Goal: Information Seeking & Learning: Learn about a topic

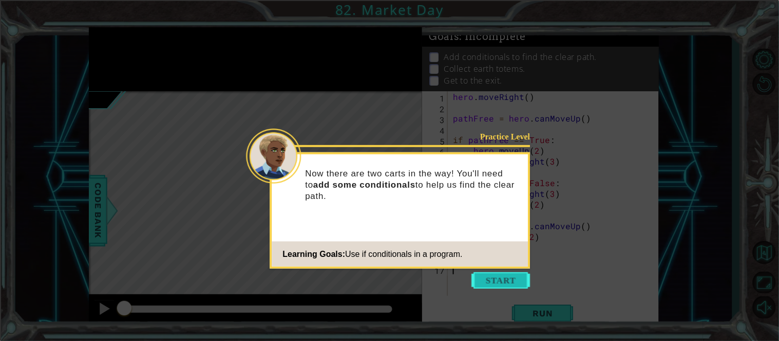
click at [498, 281] on button "Start" at bounding box center [501, 281] width 59 height 16
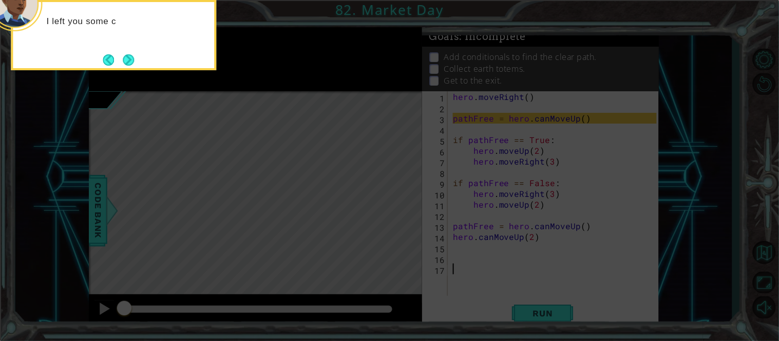
click at [127, 81] on icon at bounding box center [389, 51] width 779 height 581
click at [128, 78] on icon at bounding box center [389, 51] width 779 height 581
click at [132, 63] on button "Next" at bounding box center [128, 59] width 11 height 11
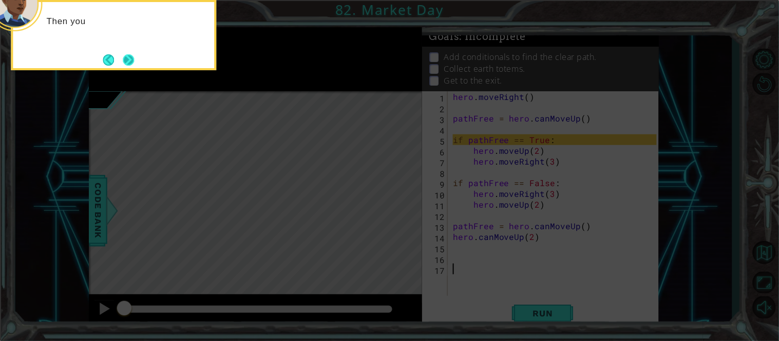
click at [134, 63] on button "Next" at bounding box center [128, 59] width 11 height 11
click at [132, 62] on button "Next" at bounding box center [128, 59] width 11 height 11
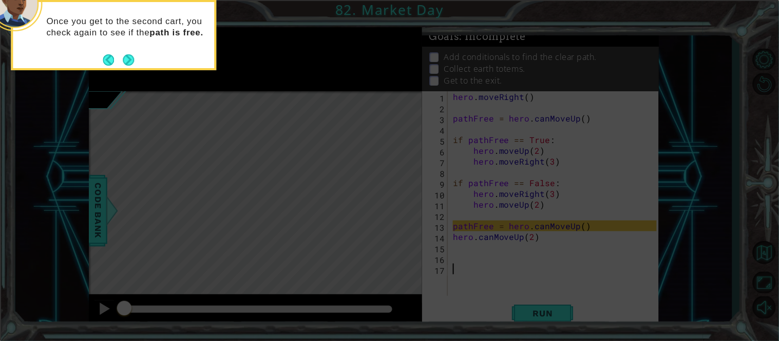
click at [105, 55] on footer at bounding box center [118, 59] width 31 height 15
click at [129, 56] on button "Next" at bounding box center [128, 59] width 11 height 11
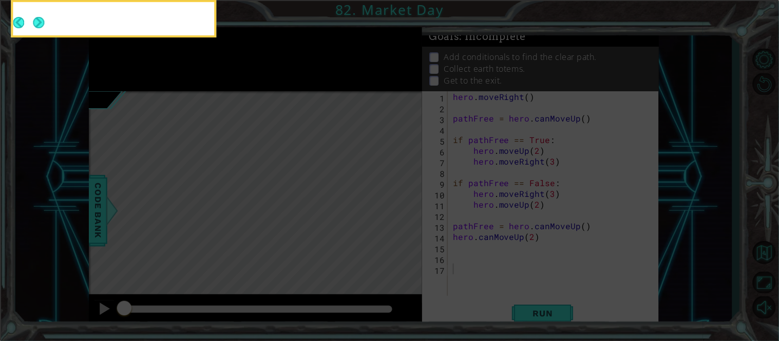
click at [126, 73] on icon at bounding box center [389, 51] width 779 height 581
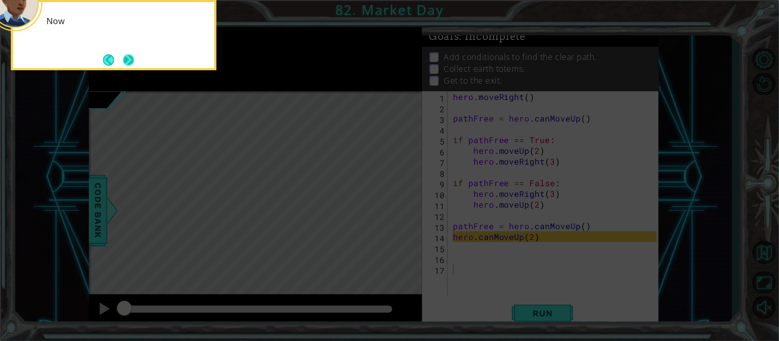
click at [132, 55] on button "Next" at bounding box center [128, 59] width 11 height 11
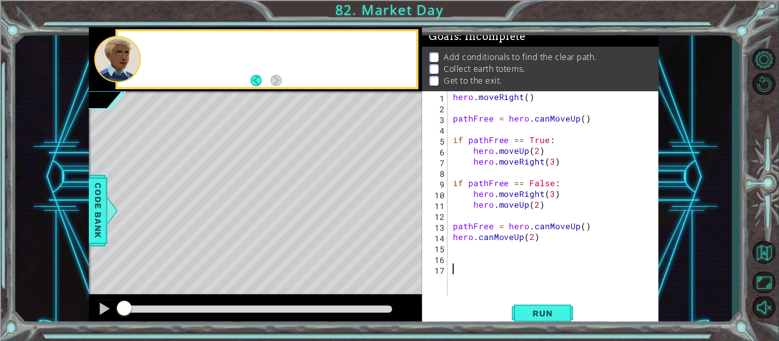
click at [136, 60] on div at bounding box center [117, 59] width 47 height 47
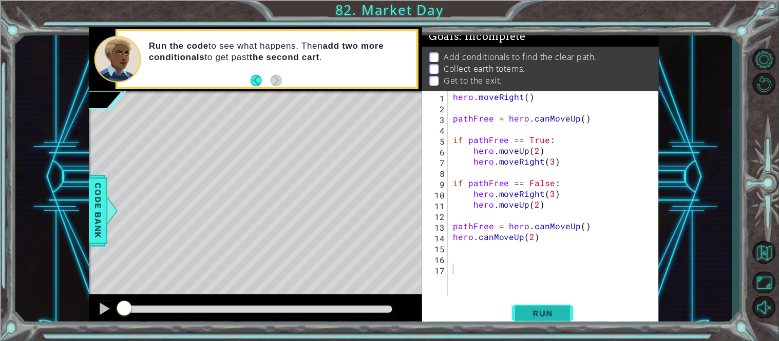
click at [546, 319] on span "Run" at bounding box center [543, 313] width 41 height 10
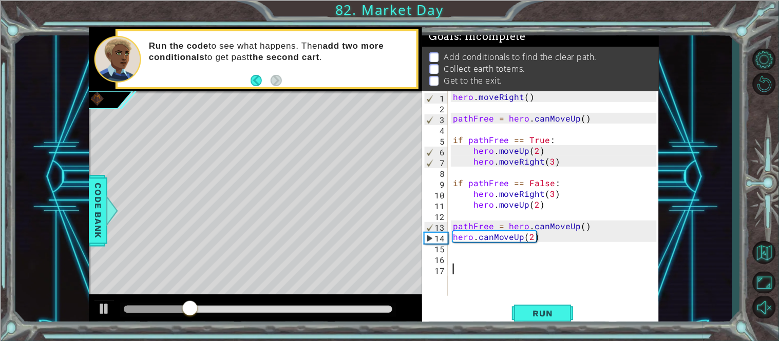
click at [509, 281] on div "hero . moveRight ( ) pathFree = hero . canMoveUp ( ) if pathFree == True : hero…" at bounding box center [556, 204] width 211 height 226
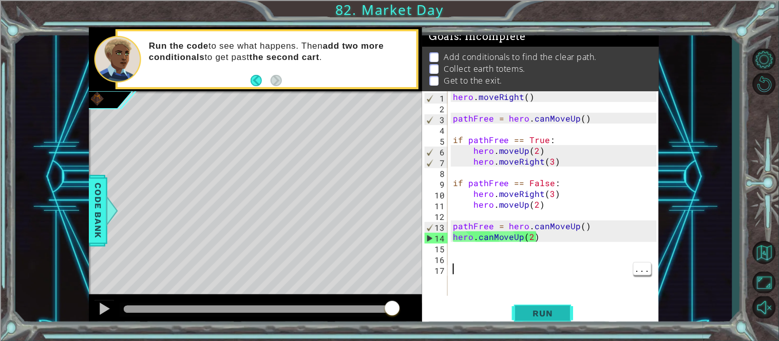
click at [545, 325] on button "Run" at bounding box center [543, 314] width 62 height 24
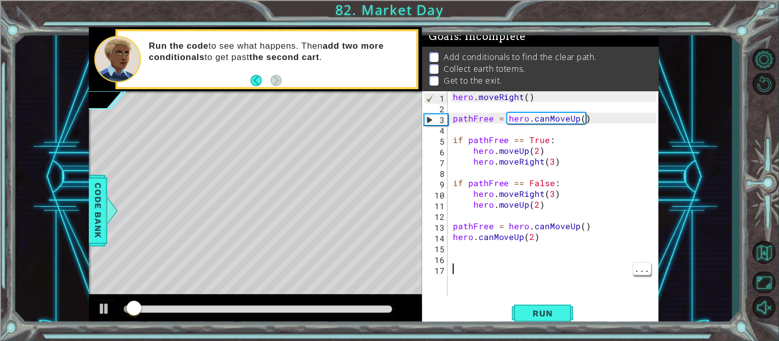
click at [547, 235] on div "hero . moveRight ( ) pathFree = hero . canMoveUp ( ) if pathFree == True : hero…" at bounding box center [556, 204] width 211 height 226
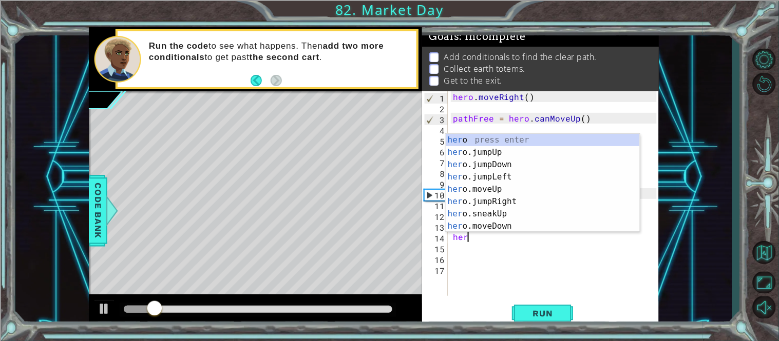
type textarea "h"
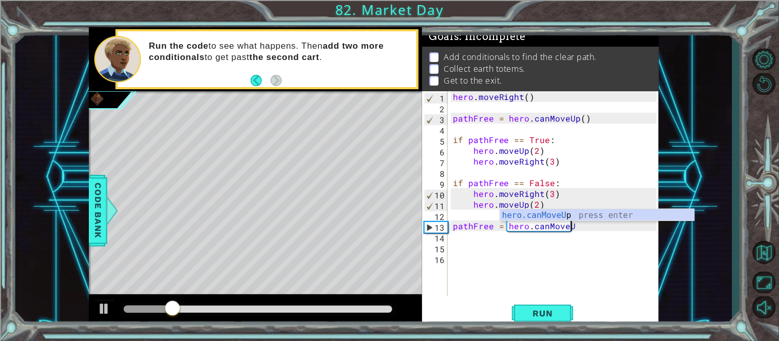
click at [607, 204] on div "hero . moveRight ( ) pathFree = hero . canMoveUp ( ) if pathFree == True : hero…" at bounding box center [556, 204] width 211 height 226
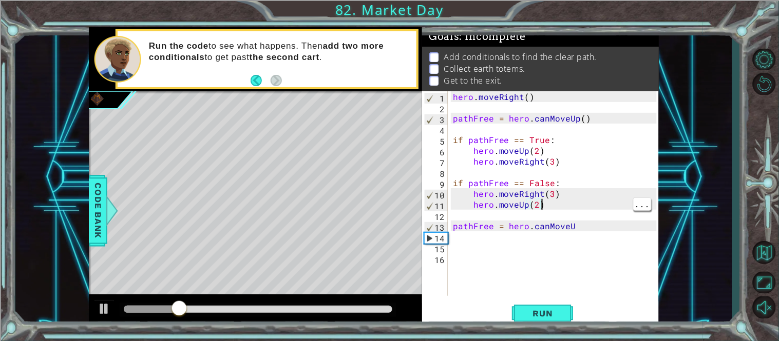
click at [596, 230] on div "hero . moveRight ( ) pathFree = hero . canMoveUp ( ) if pathFree == True : hero…" at bounding box center [556, 204] width 211 height 226
type textarea "pathFree = hero.canMoveU"
click at [574, 217] on div "hero . moveRight ( ) pathFree = hero . canMoveUp ( ) if pathFree == True : hero…" at bounding box center [556, 204] width 211 height 226
click at [588, 231] on div "hero . moveRight ( ) pathFree = hero . canMoveUp ( ) if pathFree == True : hero…" at bounding box center [556, 204] width 211 height 226
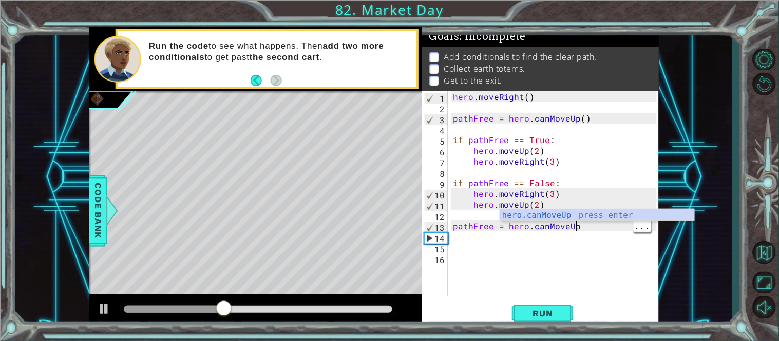
scroll to position [0, 7]
click at [601, 207] on div "hero . moveRight ( ) pathFree = hero . canMoveUp ( ) if pathFree == True : hero…" at bounding box center [556, 204] width 211 height 226
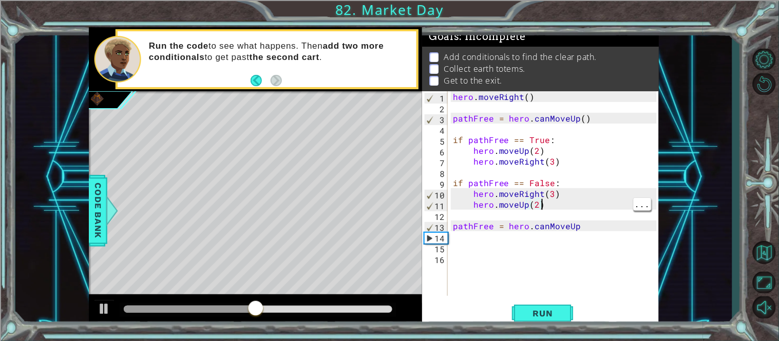
click at [613, 229] on div "hero . moveRight ( ) pathFree = hero . canMoveUp ( ) if pathFree == True : hero…" at bounding box center [556, 204] width 211 height 226
type textarea "pathFree = hero.canMoveUp()"
click at [573, 244] on div "hero . moveRight ( ) pathFree = hero . canMoveUp ( ) if pathFree == True : hero…" at bounding box center [556, 204] width 211 height 226
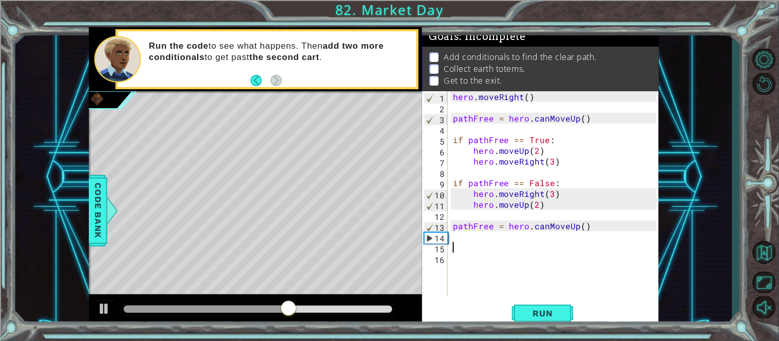
click at [539, 228] on div "hero . moveRight ( ) pathFree = hero . canMoveUp ( ) if pathFree == True : hero…" at bounding box center [556, 204] width 211 height 226
type textarea "pathFree = hero.canMoveUp()"
click at [485, 234] on div "hero . moveRight ( ) pathFree = hero . canMoveUp ( ) if pathFree == True : hero…" at bounding box center [556, 204] width 211 height 226
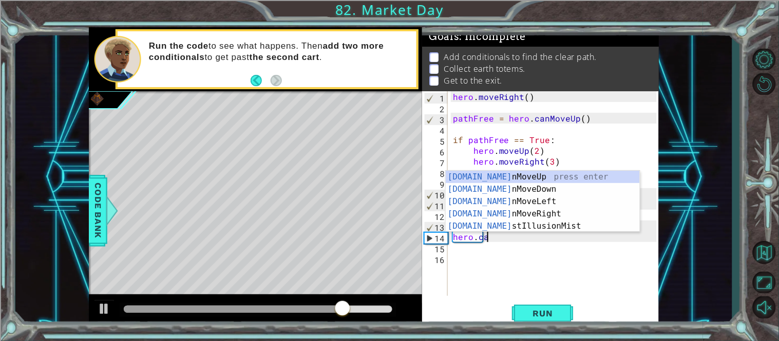
scroll to position [0, 2]
type textarea "hero.can"
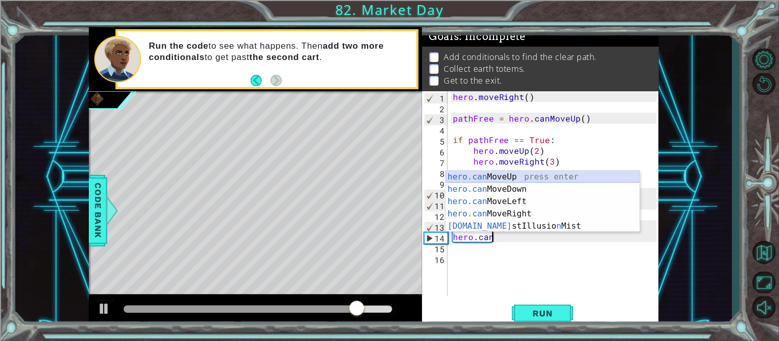
click at [553, 175] on div "hero.can MoveUp press enter hero.can MoveDown press enter hero.can MoveLeft pre…" at bounding box center [543, 214] width 194 height 86
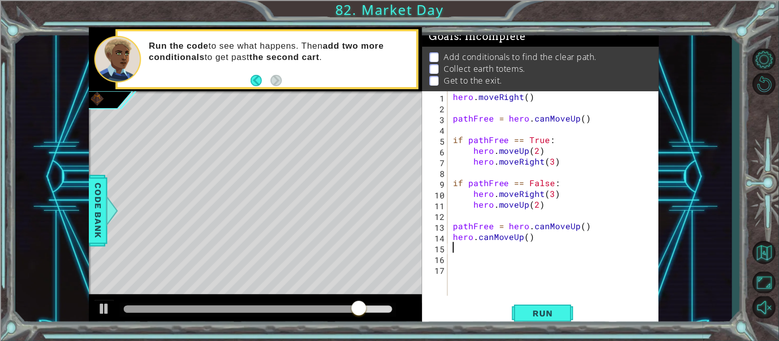
scroll to position [0, 0]
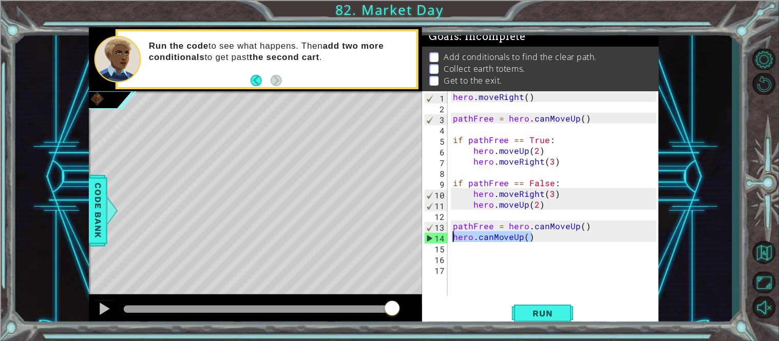
drag, startPoint x: 543, startPoint y: 240, endPoint x: 451, endPoint y: 237, distance: 91.9
click at [451, 237] on div "hero . moveRight ( ) pathFree = hero . canMoveUp ( ) if pathFree == True : hero…" at bounding box center [556, 204] width 211 height 226
type textarea "hero.canMoveUp()"
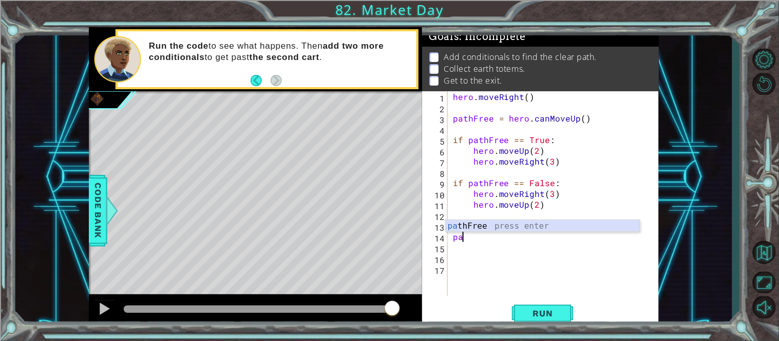
click at [488, 222] on div "pa thFree press enter" at bounding box center [543, 238] width 194 height 37
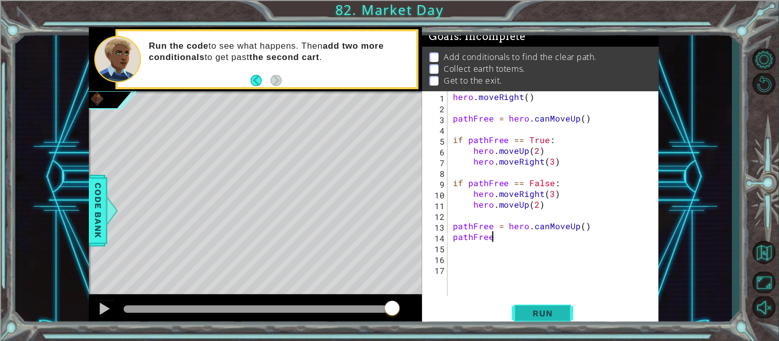
click at [534, 315] on span "Run" at bounding box center [543, 313] width 41 height 10
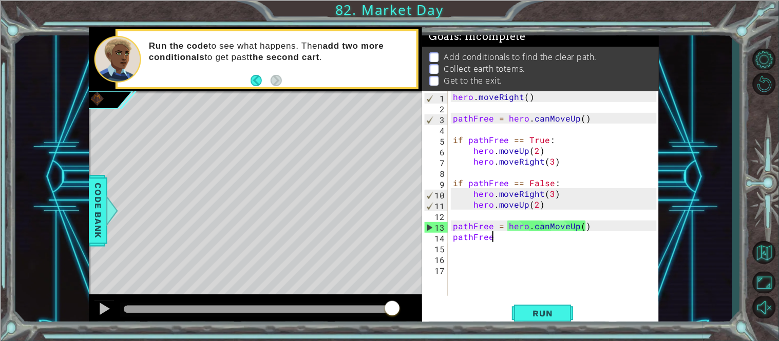
click at [450, 238] on div "pathFree 1 2 3 4 5 6 7 8 9 10 11 12 13 14 15 16 17 hero . moveRight ( ) pathFre…" at bounding box center [539, 193] width 235 height 205
click at [452, 236] on div "hero . moveRight ( ) pathFree = hero . canMoveUp ( ) if pathFree == True : hero…" at bounding box center [556, 204] width 211 height 226
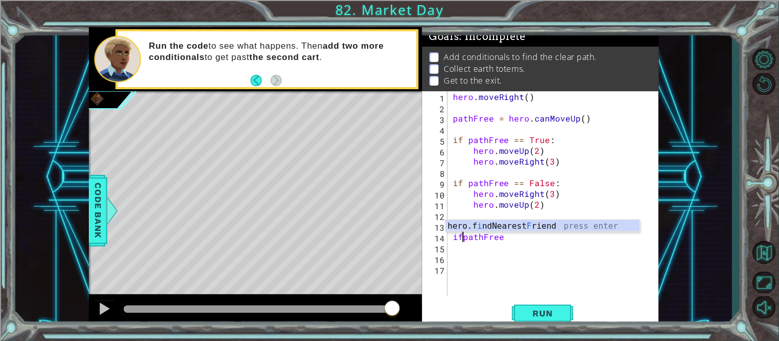
scroll to position [0, 1]
type textarea "if pathFree"
click at [517, 244] on div "hero . moveRight ( ) pathFree = hero . canMoveUp ( ) if pathFree == True : hero…" at bounding box center [556, 204] width 211 height 226
click at [519, 240] on div "hero . moveRight ( ) pathFree = hero . canMoveUp ( ) if pathFree == True : hero…" at bounding box center [556, 204] width 211 height 226
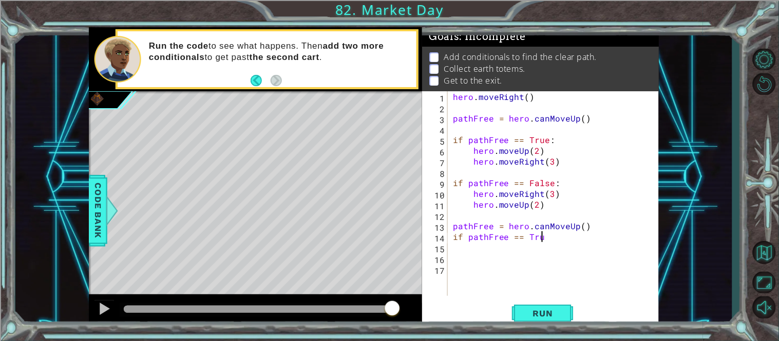
scroll to position [0, 5]
type textarea "if pathFree == True:"
click at [518, 247] on div "hero . moveRight ( ) pathFree = hero . canMoveUp ( ) if pathFree == True : hero…" at bounding box center [556, 204] width 211 height 226
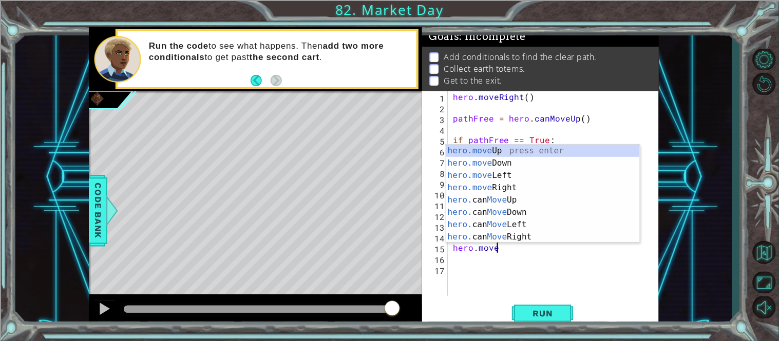
scroll to position [0, 2]
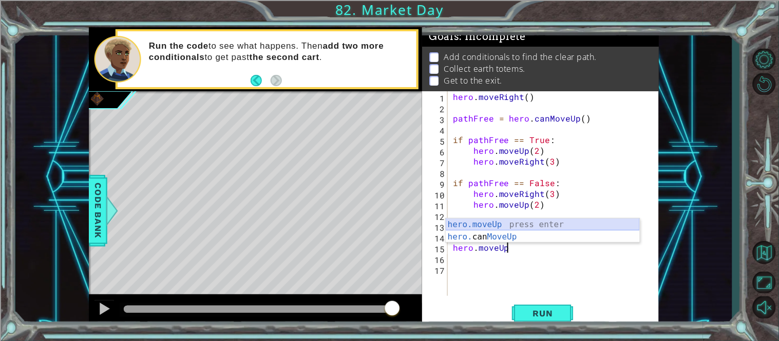
click at [537, 223] on div "hero.moveUp press enter hero. can MoveUp press enter" at bounding box center [543, 243] width 194 height 49
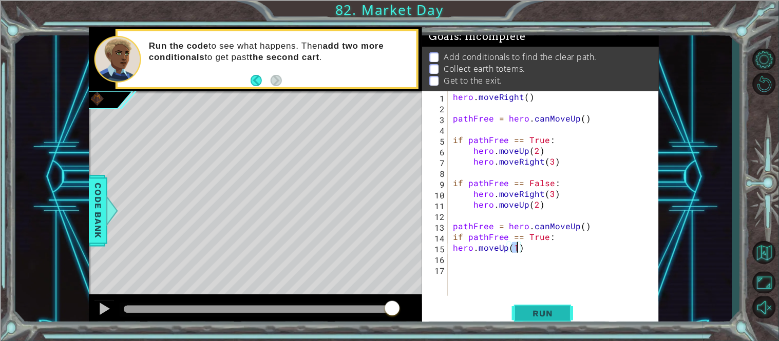
click at [536, 308] on span "Run" at bounding box center [543, 313] width 41 height 10
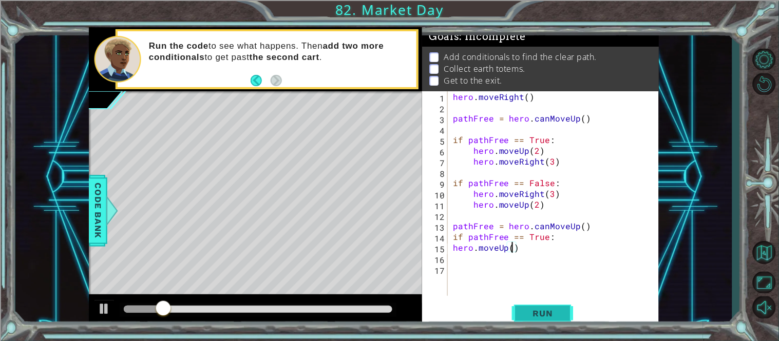
click at [548, 305] on button "Run" at bounding box center [543, 314] width 62 height 24
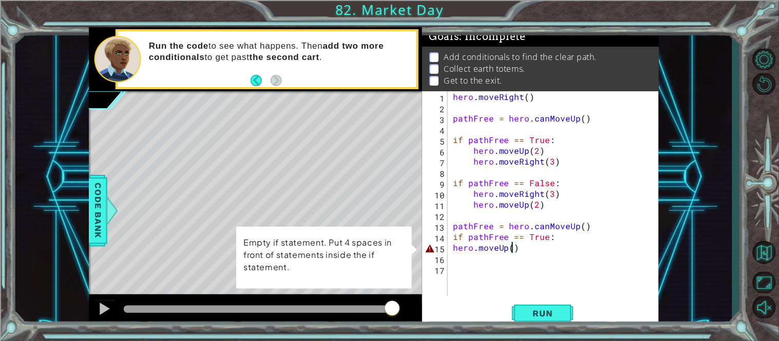
click at [523, 251] on div "hero . moveRight ( ) pathFree = hero . canMoveUp ( ) if pathFree == True : hero…" at bounding box center [556, 204] width 211 height 226
click at [476, 252] on div "hero . moveRight ( ) pathFree = hero . canMoveUp ( ) if pathFree == True : hero…" at bounding box center [556, 204] width 211 height 226
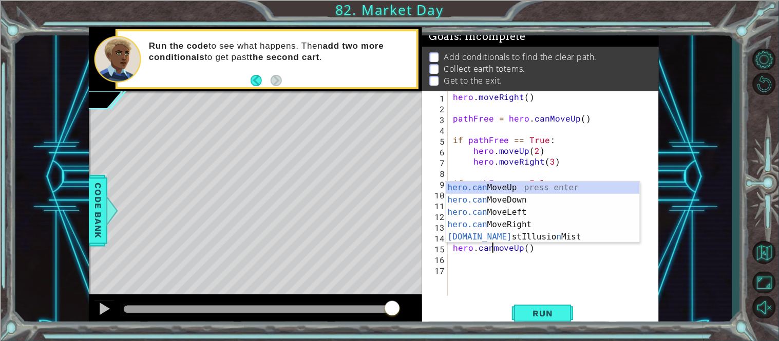
scroll to position [0, 3]
click at [537, 319] on button "Run" at bounding box center [543, 314] width 62 height 24
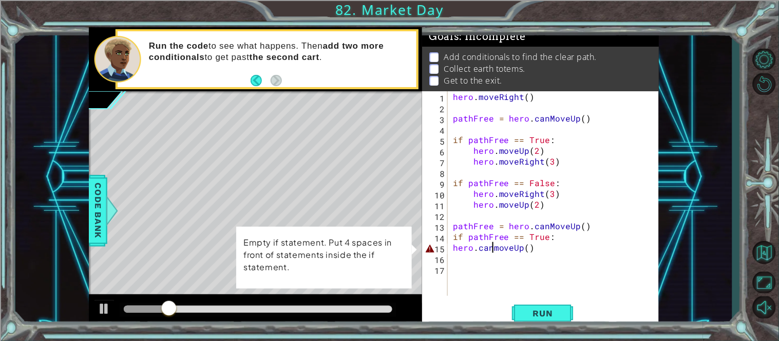
click at [452, 244] on div "hero . moveRight ( ) pathFree = hero . canMoveUp ( ) if pathFree == True : hero…" at bounding box center [556, 204] width 211 height 226
click at [491, 246] on div "hero . moveRight ( ) pathFree = hero . canMoveUp ( ) if pathFree == True : hero…" at bounding box center [556, 204] width 211 height 226
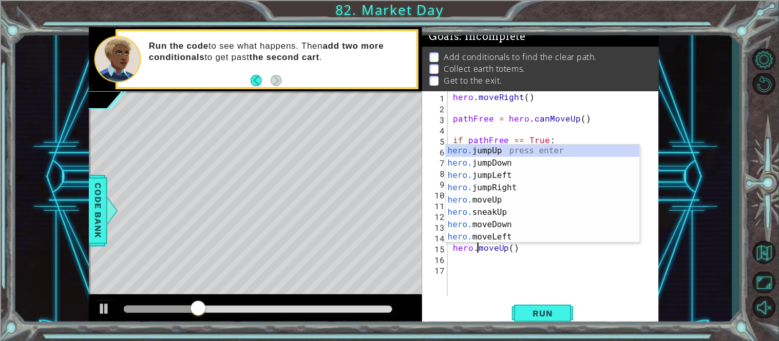
click at [451, 248] on div "hero . moveRight ( ) pathFree = hero . canMoveUp ( ) if pathFree == True : hero…" at bounding box center [556, 204] width 211 height 226
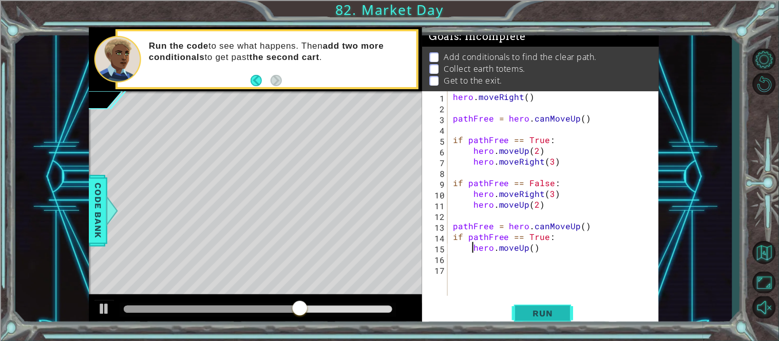
click at [562, 315] on span "Run" at bounding box center [543, 313] width 41 height 10
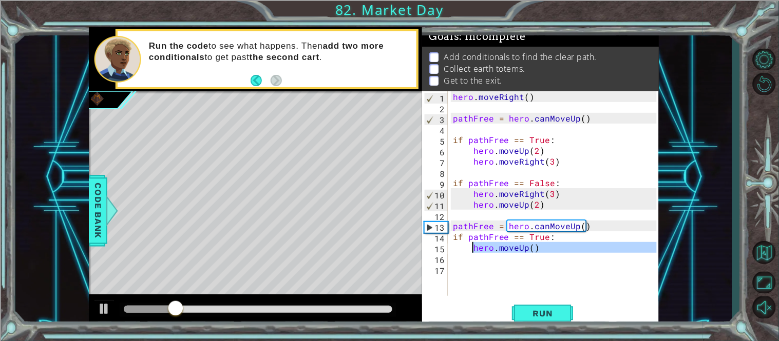
drag, startPoint x: 550, startPoint y: 256, endPoint x: 473, endPoint y: 249, distance: 76.8
click at [473, 249] on div "hero . moveRight ( ) pathFree = hero . canMoveUp ( ) if pathFree == True : hero…" at bounding box center [556, 204] width 211 height 226
click at [525, 248] on div "hero . moveRight ( ) pathFree = hero . canMoveUp ( ) if pathFree == True : hero…" at bounding box center [554, 193] width 206 height 205
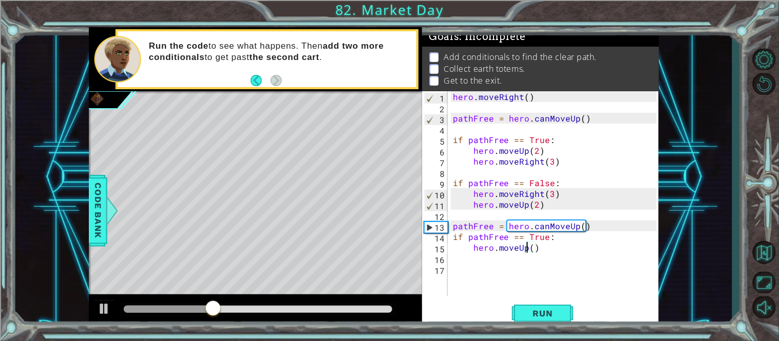
click at [525, 248] on div "hero . moveRight ( ) pathFree = hero . canMoveUp ( ) if pathFree == True : hero…" at bounding box center [556, 204] width 211 height 226
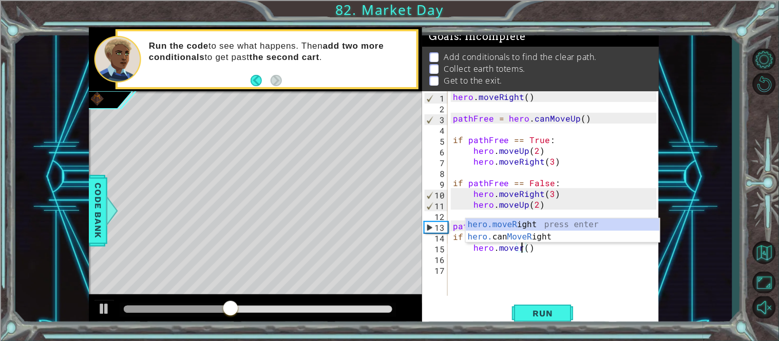
scroll to position [0, 4]
click at [543, 222] on div "hero.moveR ight press enter hero. can MoveR ight press enter" at bounding box center [563, 243] width 194 height 49
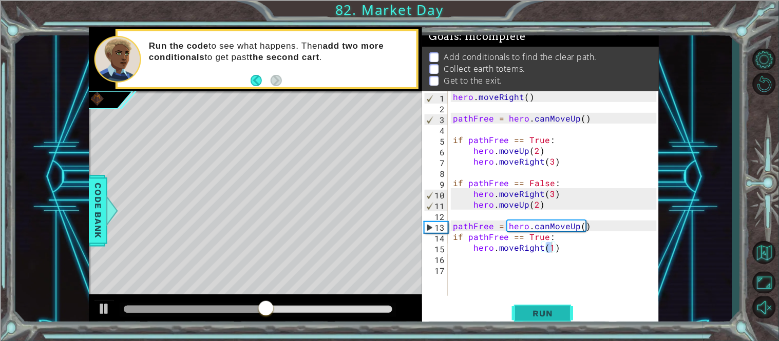
click at [529, 310] on span "Run" at bounding box center [543, 313] width 41 height 10
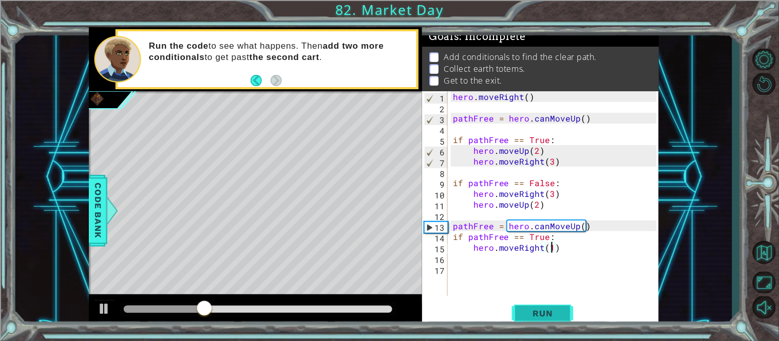
click at [552, 319] on button "Run" at bounding box center [543, 314] width 62 height 24
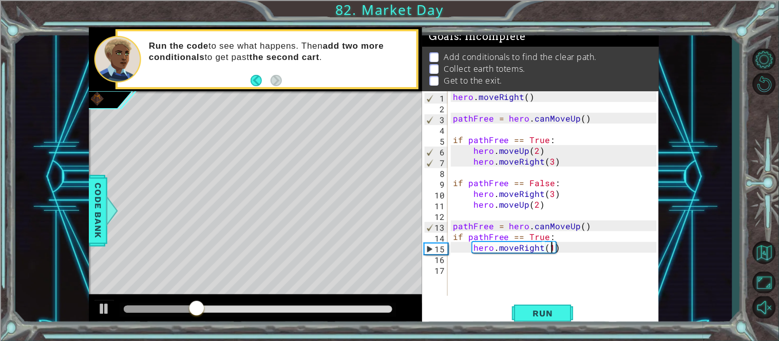
click at [541, 250] on div "hero . moveRight ( ) pathFree = hero . canMoveUp ( ) if pathFree == True : hero…" at bounding box center [556, 204] width 211 height 226
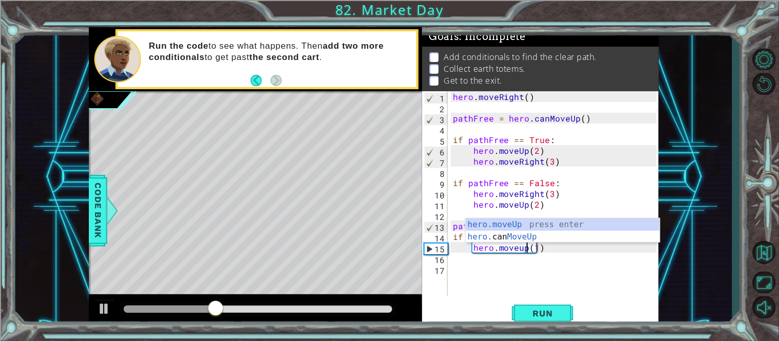
scroll to position [0, 4]
click at [557, 314] on span "Run" at bounding box center [543, 313] width 41 height 10
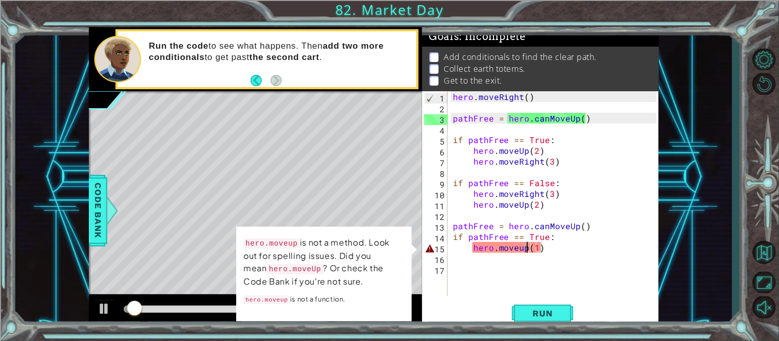
click at [522, 247] on div "hero . moveRight ( ) pathFree = hero . canMoveUp ( ) if pathFree == True : hero…" at bounding box center [556, 204] width 211 height 226
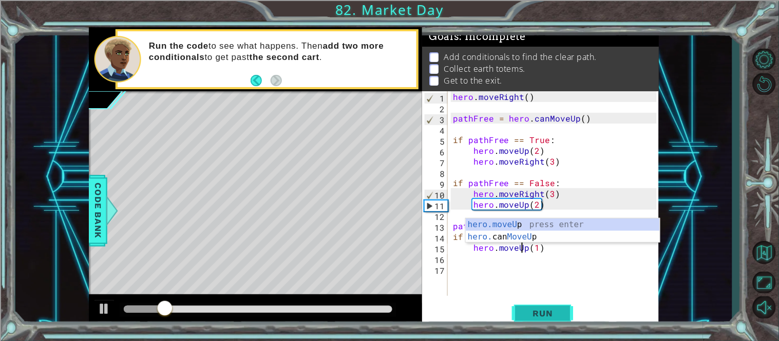
click at [536, 318] on span "Run" at bounding box center [543, 313] width 41 height 10
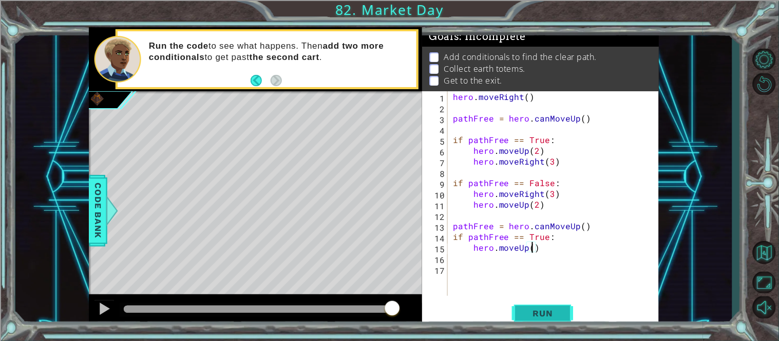
type textarea "hero.moveUp(2)"
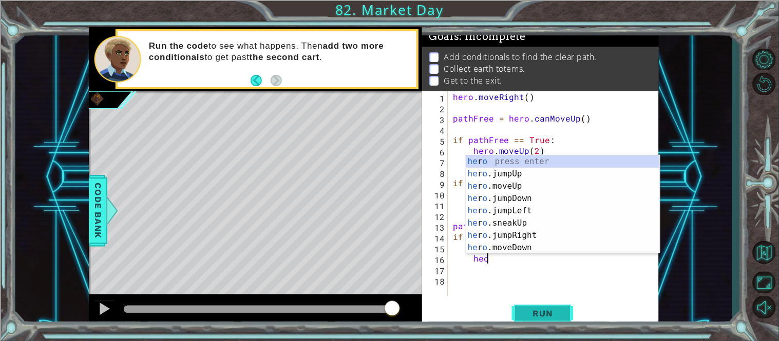
scroll to position [0, 2]
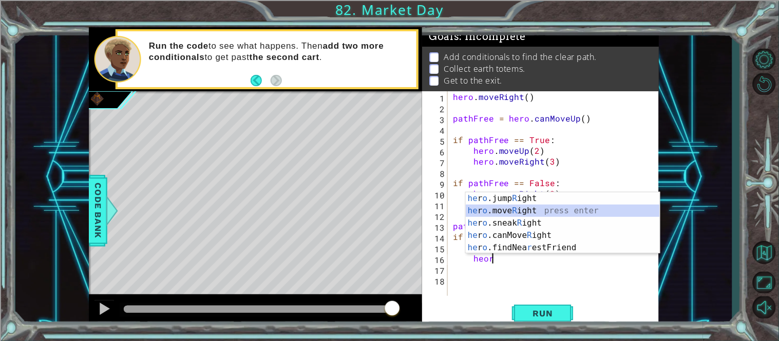
click at [554, 208] on div "he r o .jump R ight press enter he r o .move R ight press enter he r o .sneak R…" at bounding box center [563, 235] width 194 height 86
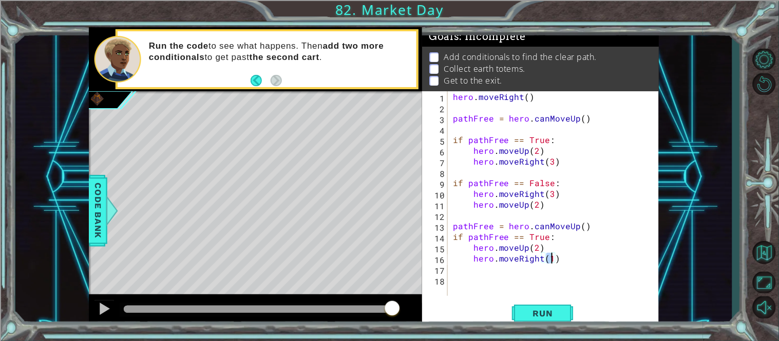
type textarea "hero.moveRight(2)"
click at [569, 262] on div "hero . moveRight ( ) pathFree = hero . canMoveUp ( ) if pathFree == True : hero…" at bounding box center [556, 204] width 211 height 226
click at [495, 292] on div "hero . moveRight ( ) pathFree = hero . canMoveUp ( ) if pathFree == True : hero…" at bounding box center [556, 204] width 211 height 226
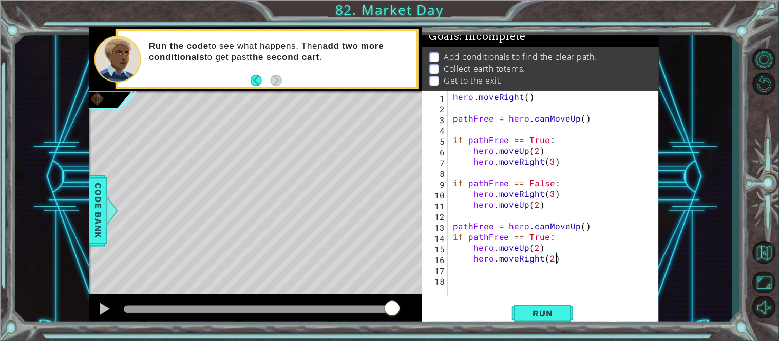
click at [495, 281] on div "hero . moveRight ( ) pathFree = hero . canMoveUp ( ) if pathFree == True : hero…" at bounding box center [556, 204] width 211 height 226
click at [558, 142] on div "hero . moveRight ( ) pathFree = hero . canMoveUp ( ) if pathFree == True : hero…" at bounding box center [556, 204] width 211 height 226
click at [553, 135] on div "hero . moveRight ( ) pathFree = hero . canMoveUp ( ) if pathFree == True : hero…" at bounding box center [554, 193] width 206 height 205
type textarea "hero.moveUp(2)"
click at [533, 203] on div "hero . moveRight ( ) pathFree = hero . canMoveUp ( ) if pathFree == True : hero…" at bounding box center [554, 193] width 206 height 205
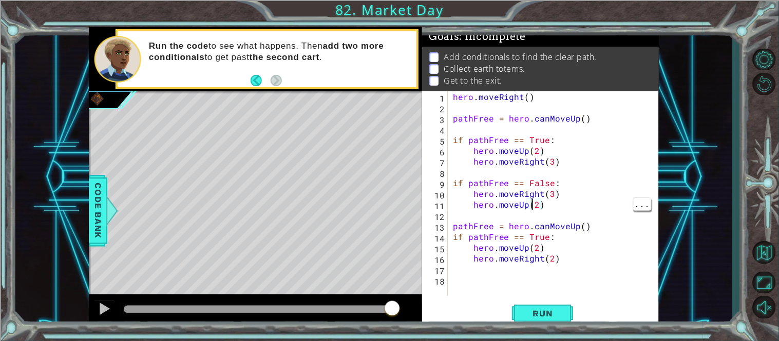
click at [552, 217] on div "hero . moveRight ( ) pathFree = hero . canMoveUp ( ) if pathFree == True : hero…" at bounding box center [556, 204] width 211 height 226
click at [531, 261] on div "hero . moveRight ( ) pathFree = hero . canMoveUp ( ) if pathFree == True : hero…" at bounding box center [556, 204] width 211 height 226
type textarea "hero.moveRight(2)"
click at [514, 299] on div "hero.moveRight(2) 1 2 3 4 5 6 7 8 9 10 11 12 13 14 15 16 17 18 hero . moveRight…" at bounding box center [540, 209] width 237 height 237
click at [534, 323] on button "Run" at bounding box center [543, 314] width 62 height 24
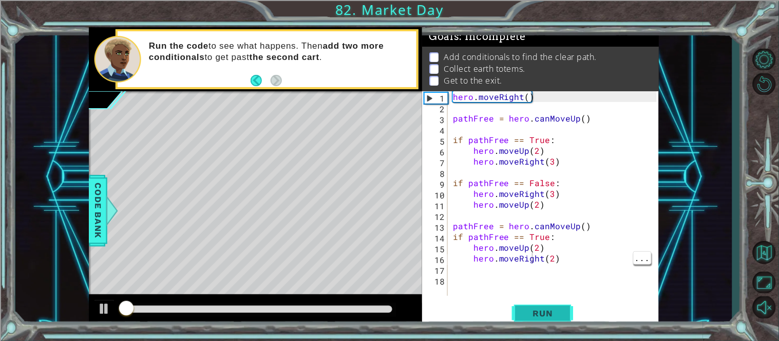
click at [533, 318] on span "Run" at bounding box center [543, 313] width 41 height 10
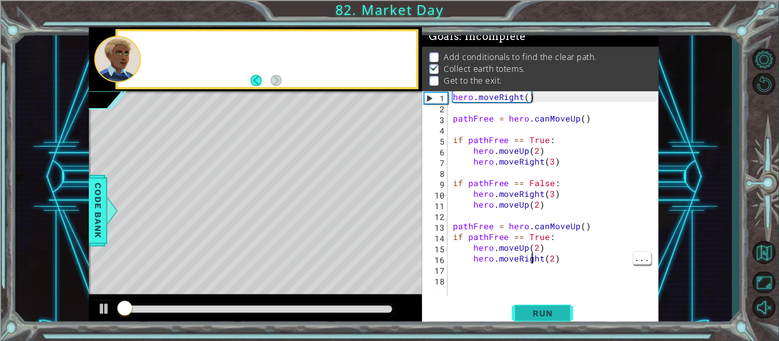
click at [533, 318] on span "Run" at bounding box center [543, 313] width 41 height 10
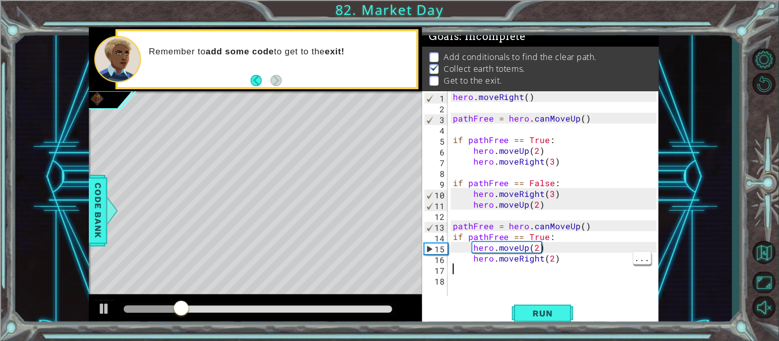
click at [527, 272] on div "hero . moveRight ( ) pathFree = hero . canMoveUp ( ) if pathFree == True : hero…" at bounding box center [556, 204] width 211 height 226
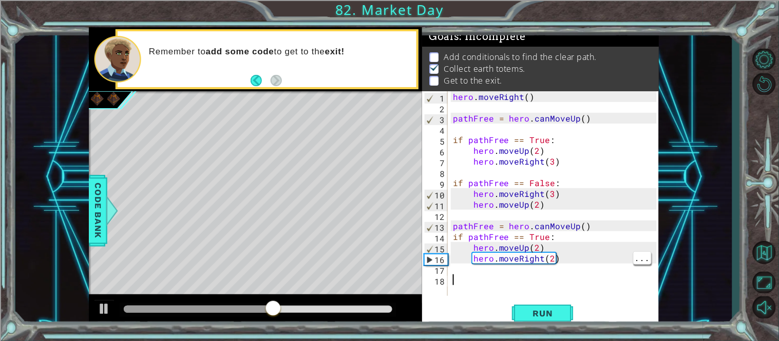
click at [475, 286] on div "hero . moveRight ( ) pathFree = hero . canMoveUp ( ) if pathFree == True : hero…" at bounding box center [556, 204] width 211 height 226
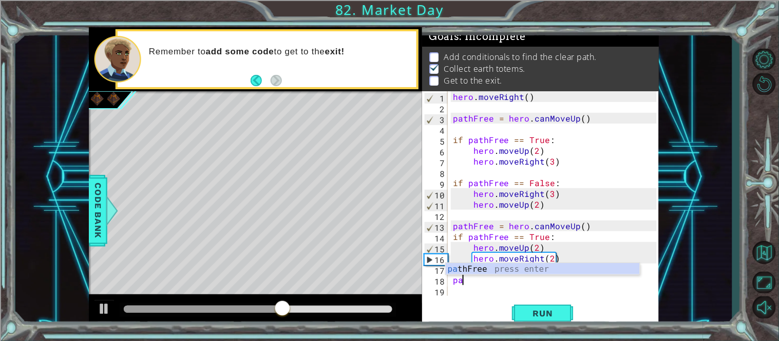
scroll to position [0, 1]
click at [492, 273] on div "pat hFree press enter" at bounding box center [543, 281] width 194 height 37
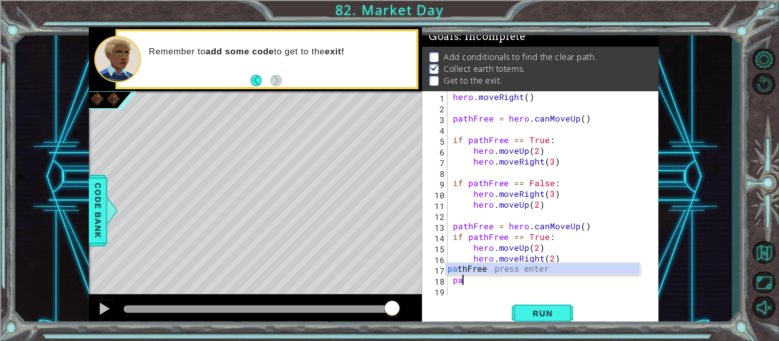
type textarea "p"
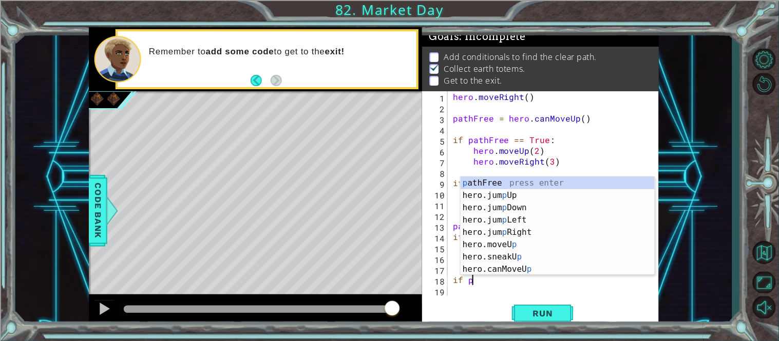
scroll to position [0, 1]
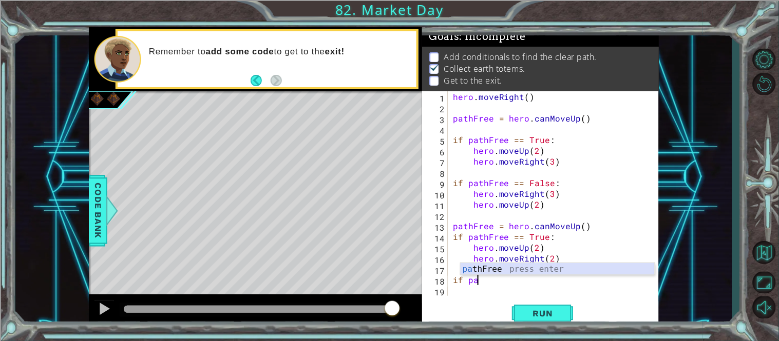
click at [612, 270] on div "pa thFree press enter" at bounding box center [557, 281] width 194 height 37
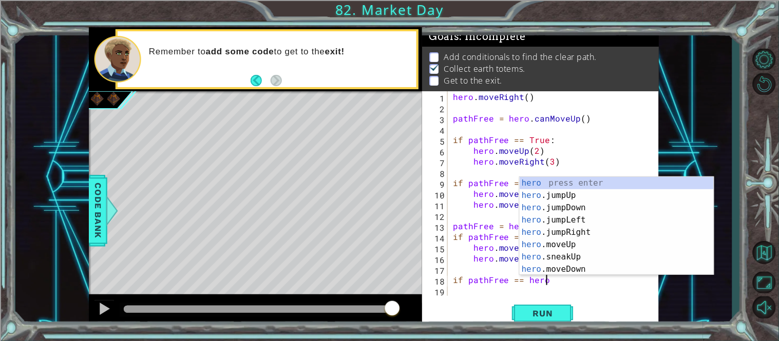
scroll to position [0, 5]
click at [734, 281] on div "1 ההההההההההההההההההההההההההההההההההההההההההההההההההההההההההההההההההההההההההההה…" at bounding box center [389, 170] width 779 height 341
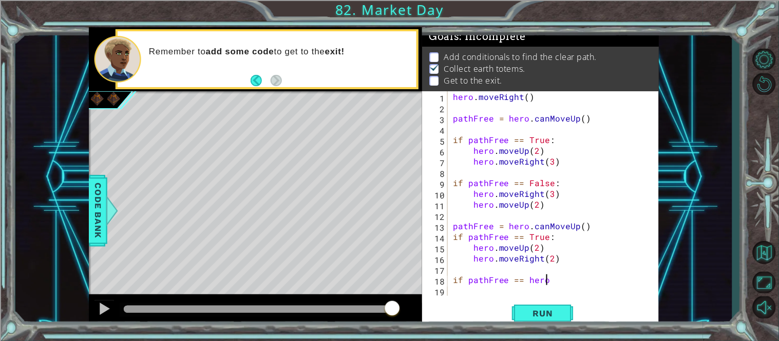
click at [563, 278] on div "hero . moveRight ( ) pathFree = hero . canMoveUp ( ) if pathFree == True : hero…" at bounding box center [556, 204] width 211 height 226
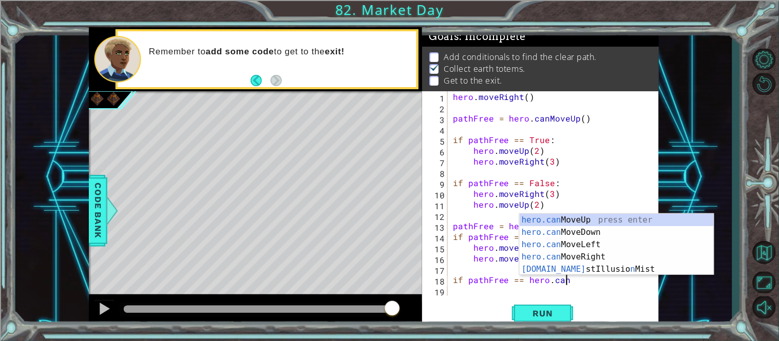
scroll to position [0, 6]
click at [587, 222] on div "hero.can MoveUp press enter hero.can MoveDown press enter hero.can MoveLeft pre…" at bounding box center [616, 257] width 194 height 86
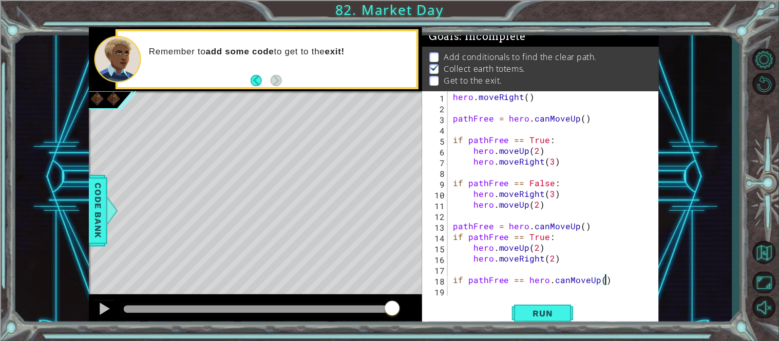
click at [596, 280] on div "hero . moveRight ( ) pathFree = hero . canMoveUp ( ) if pathFree == True : hero…" at bounding box center [556, 204] width 211 height 226
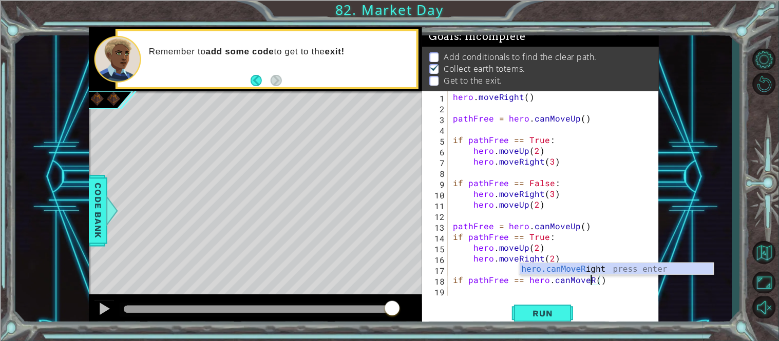
scroll to position [0, 8]
click at [602, 271] on div "hero.canMoveR ight press enter" at bounding box center [616, 281] width 194 height 37
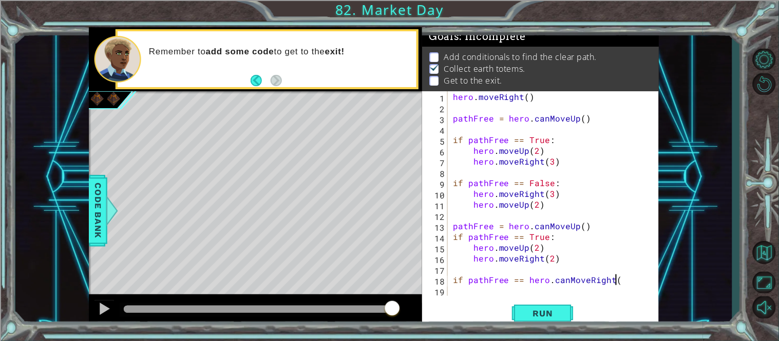
scroll to position [0, 9]
type textarea "if pathFree == hero.canMoveRight()"
click at [456, 291] on div "hero . moveRight ( ) pathFree = hero . canMoveUp ( ) if pathFree == True : hero…" at bounding box center [556, 204] width 211 height 226
type textarea "\"
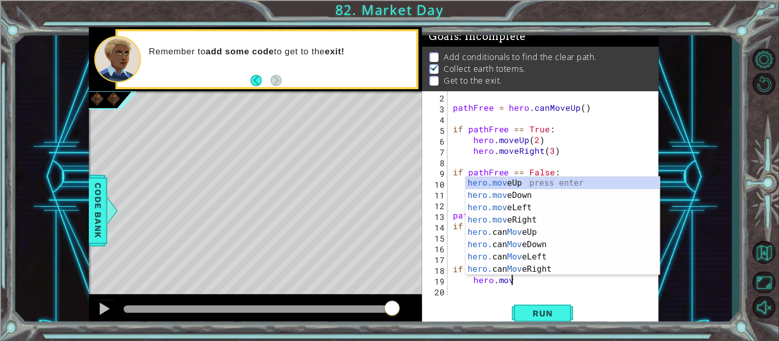
scroll to position [0, 3]
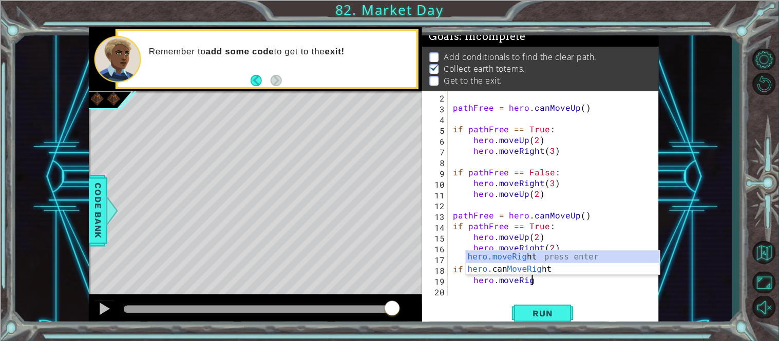
type textarea "hero.moveRigh"
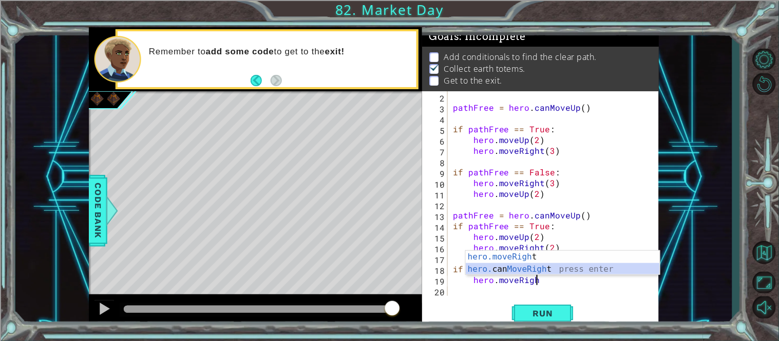
click at [562, 273] on div "hero.moveRigh t press enter hero. can MoveRigh t press enter" at bounding box center [563, 275] width 194 height 49
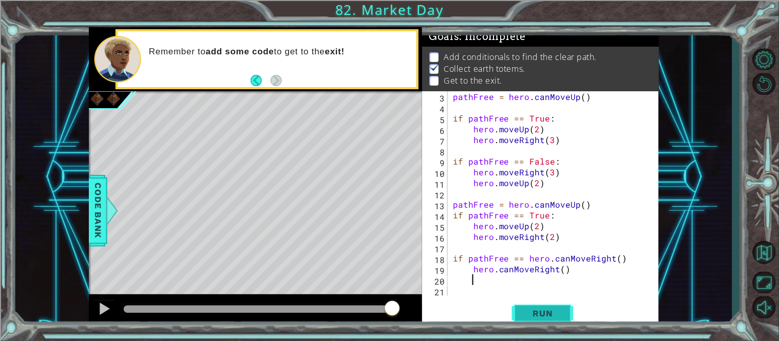
click at [549, 309] on span "Run" at bounding box center [543, 313] width 41 height 10
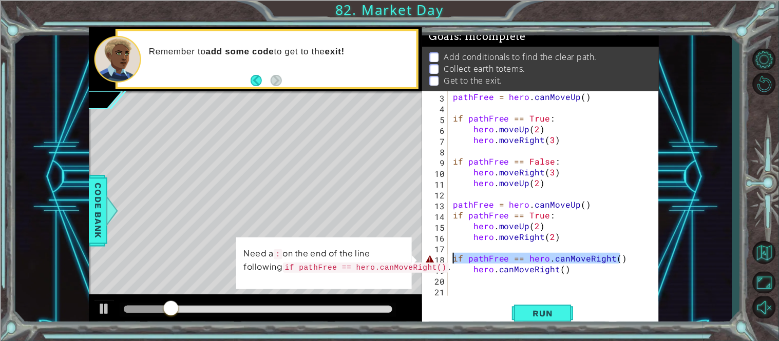
drag, startPoint x: 629, startPoint y: 260, endPoint x: 453, endPoint y: 256, distance: 176.6
click at [453, 256] on div "pathFree = hero . canMoveUp ( ) if pathFree == True : hero . moveUp ( 2 ) hero …" at bounding box center [556, 204] width 211 height 226
type textarea "if pathFree == hero.canMoveRight()"
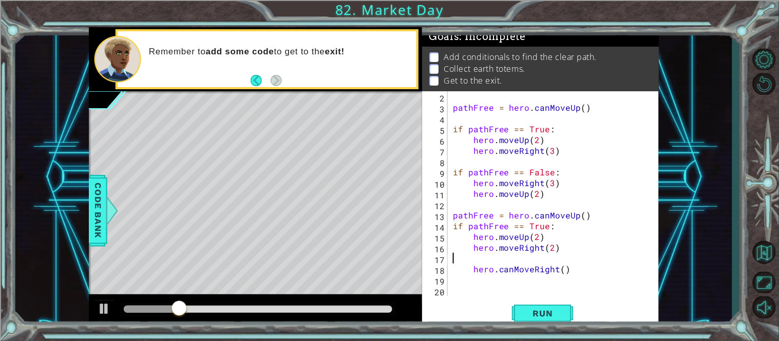
scroll to position [11, 0]
click at [523, 305] on button "Run" at bounding box center [543, 314] width 62 height 24
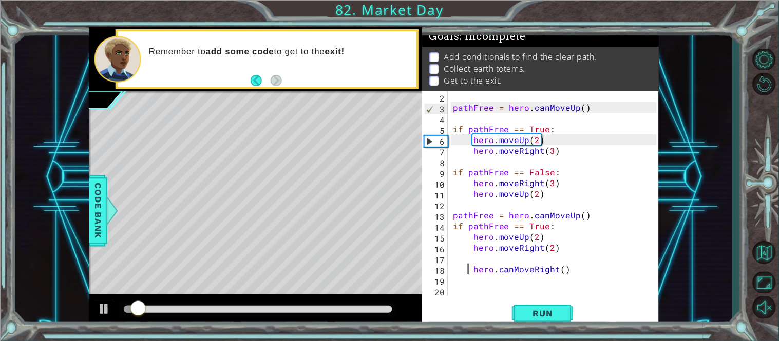
click at [469, 268] on div "pathFree = hero . canMoveUp ( ) if pathFree == True : hero . moveUp ( 2 ) hero …" at bounding box center [556, 204] width 211 height 226
type textarea "hero.canMoveRight()"
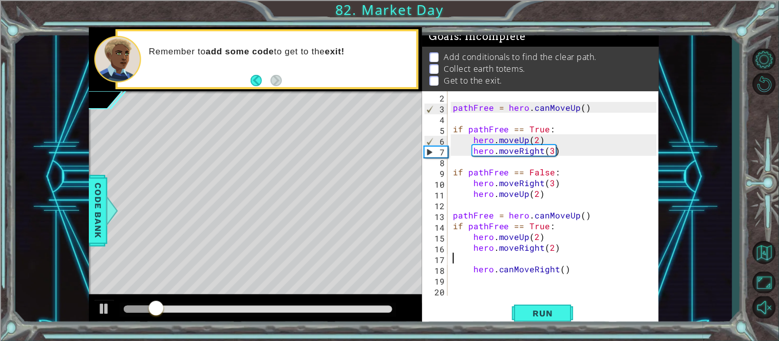
click at [464, 261] on div "pathFree = hero . canMoveUp ( ) if pathFree == True : hero . moveUp ( 2 ) hero …" at bounding box center [556, 204] width 211 height 226
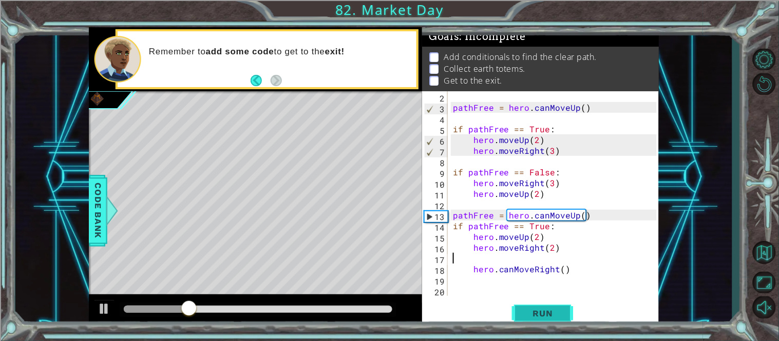
click at [557, 321] on button "Run" at bounding box center [543, 314] width 62 height 24
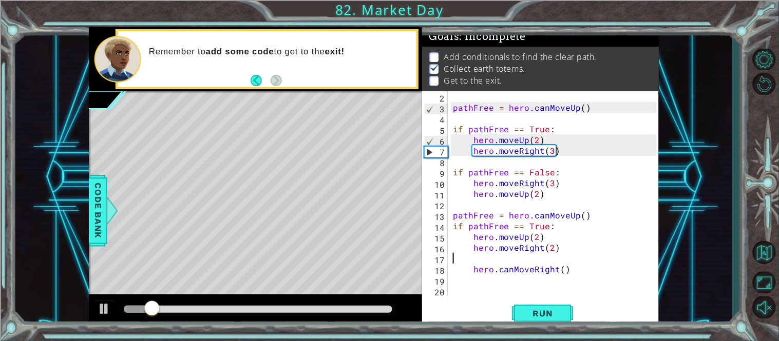
click at [561, 272] on div "pathFree = hero . canMoveUp ( ) if pathFree == True : hero . moveUp ( 2 ) hero …" at bounding box center [556, 204] width 211 height 226
click at [559, 306] on button "Run" at bounding box center [543, 314] width 62 height 24
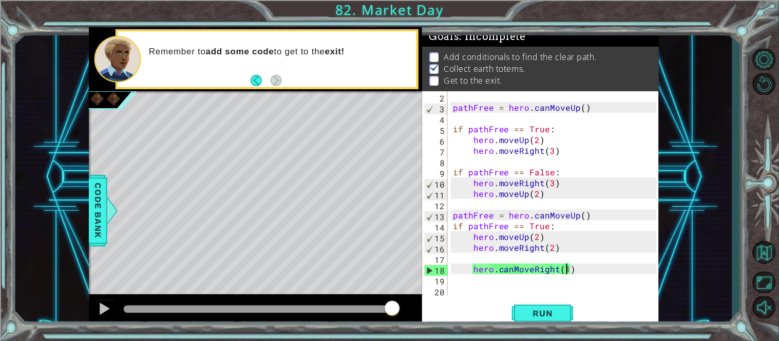
click at [472, 269] on div "pathFree = hero . canMoveUp ( ) if pathFree == True : hero . moveUp ( 2 ) hero …" at bounding box center [556, 204] width 211 height 226
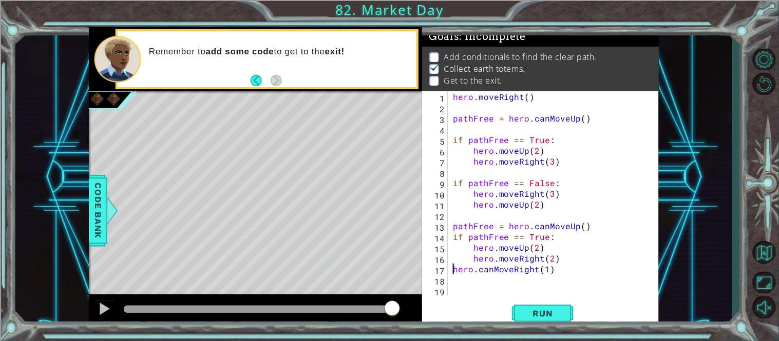
scroll to position [0, 0]
click at [519, 316] on button "Run" at bounding box center [543, 314] width 62 height 24
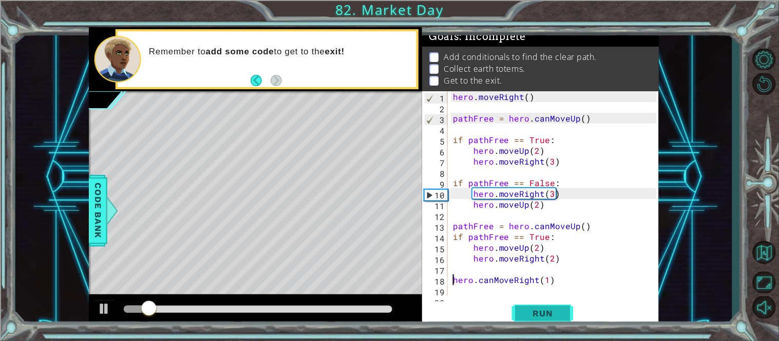
click at [525, 313] on span "Run" at bounding box center [543, 313] width 41 height 10
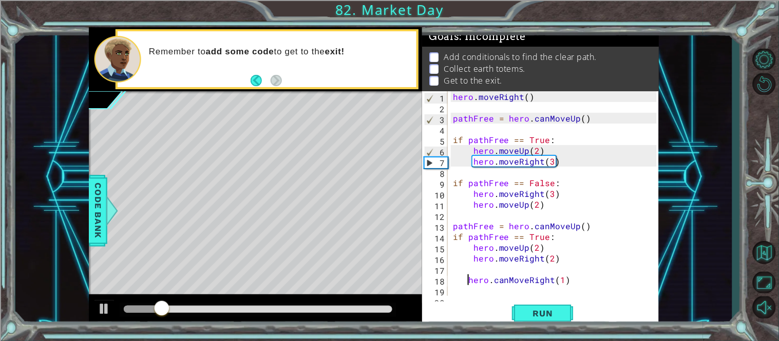
type textarea "hero.canMoveRight(1)"
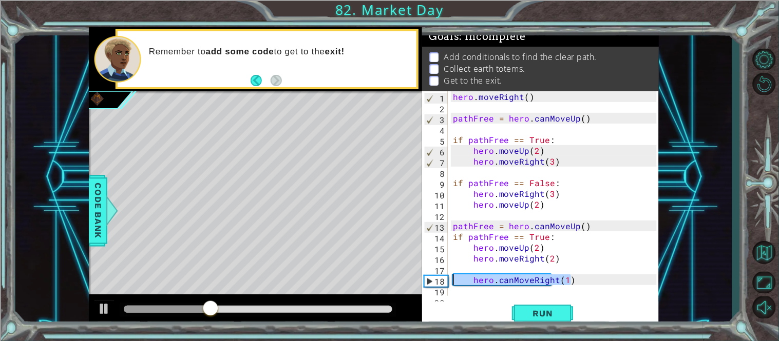
drag, startPoint x: 582, startPoint y: 282, endPoint x: 451, endPoint y: 279, distance: 130.9
click at [451, 279] on div "hero . moveRight ( ) pathFree = hero . canMoveUp ( ) if pathFree == True : hero…" at bounding box center [556, 204] width 211 height 226
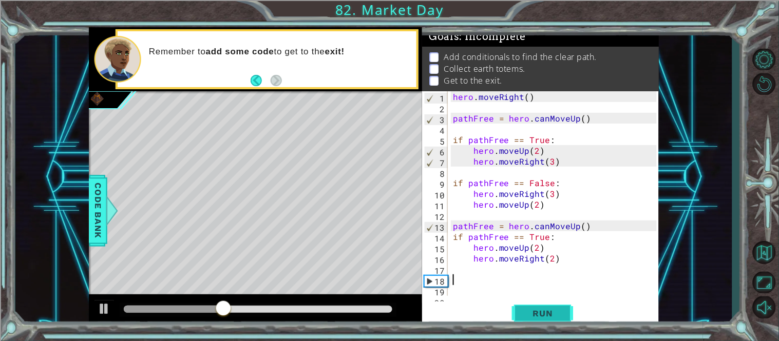
click at [535, 320] on button "Run" at bounding box center [543, 314] width 62 height 24
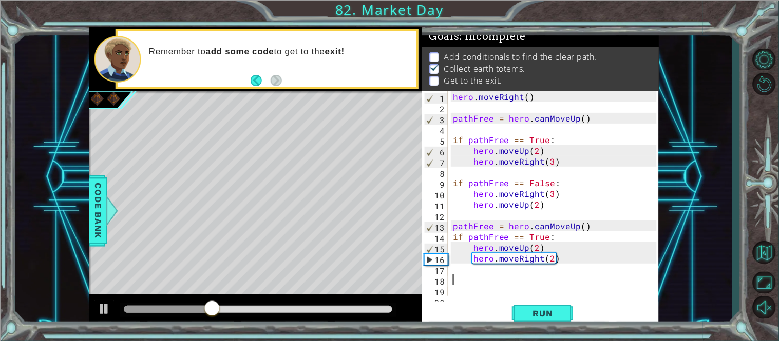
click at [553, 262] on div "hero . moveRight ( ) pathFree = hero . canMoveUp ( ) if pathFree == True : hero…" at bounding box center [556, 204] width 211 height 226
click at [560, 302] on button "Run" at bounding box center [543, 314] width 62 height 24
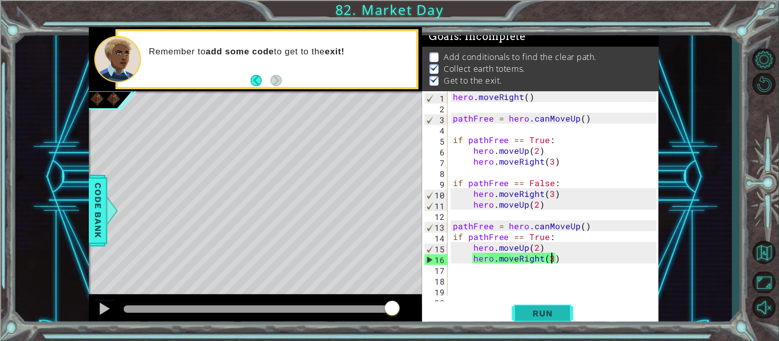
click at [546, 309] on span "Run" at bounding box center [543, 313] width 41 height 10
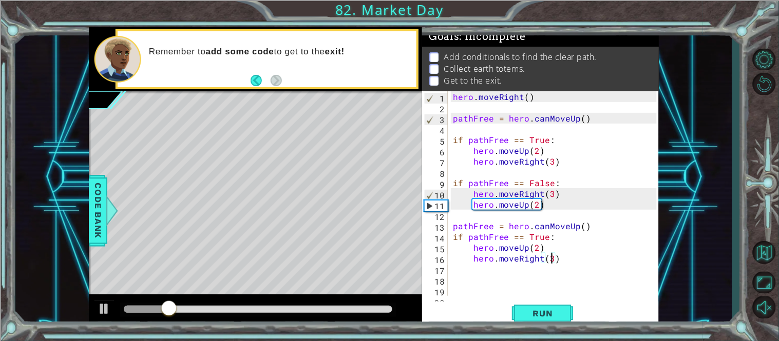
click at [339, 307] on div at bounding box center [258, 309] width 268 height 7
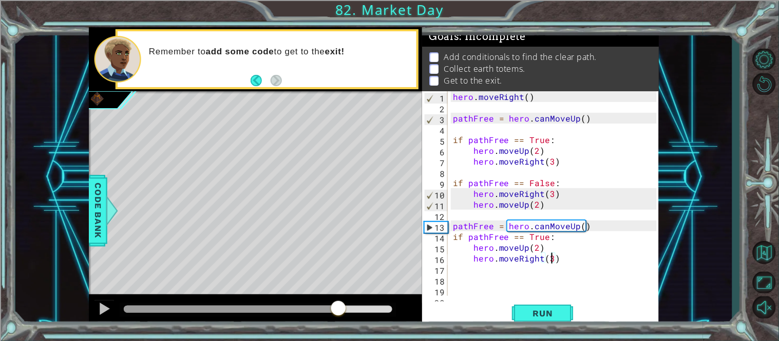
click at [98, 297] on div at bounding box center [255, 311] width 333 height 33
click at [530, 314] on span "Run" at bounding box center [543, 313] width 41 height 10
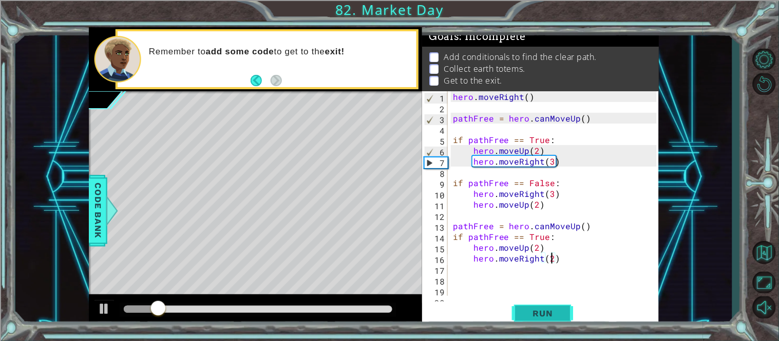
type textarea "hero.moveRight(2)"
click at [531, 319] on button "Run" at bounding box center [543, 314] width 62 height 24
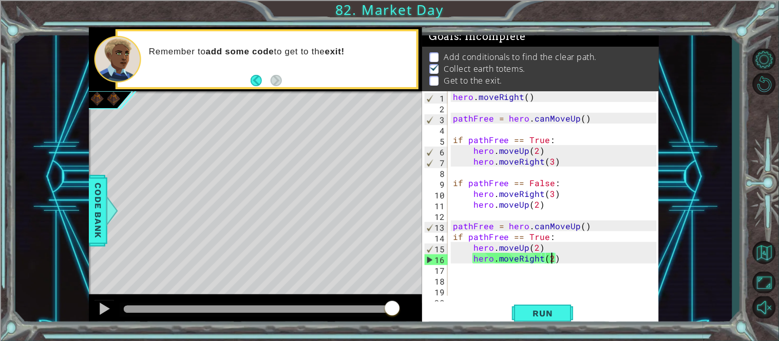
click at [459, 283] on div "hero . moveRight ( ) pathFree = hero . canMoveUp ( ) if pathFree == True : hero…" at bounding box center [556, 204] width 211 height 226
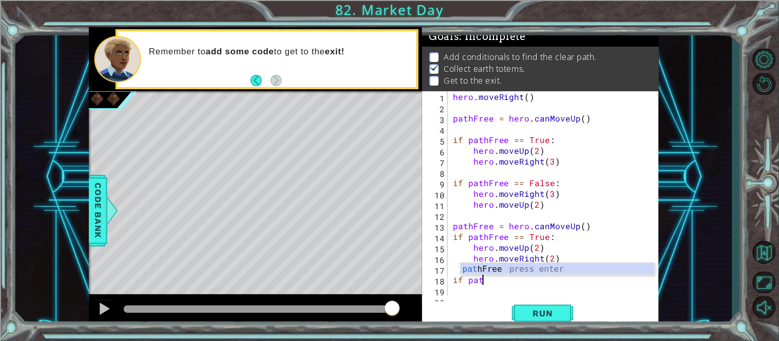
type textarea "if path"
click at [467, 292] on div "hero . moveRight ( ) pathFree = hero . canMoveUp ( ) if pathFree == True : hero…" at bounding box center [556, 204] width 211 height 226
click at [460, 295] on div "hero . moveRight ( ) pathFree = hero . canMoveUp ( ) if pathFree == True : hero…" at bounding box center [556, 204] width 211 height 226
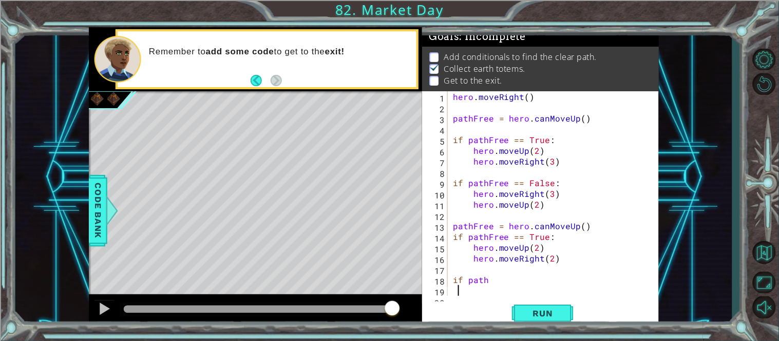
click at [470, 292] on div "hero . moveRight ( ) pathFree = hero . canMoveUp ( ) if pathFree == True : hero…" at bounding box center [556, 204] width 211 height 226
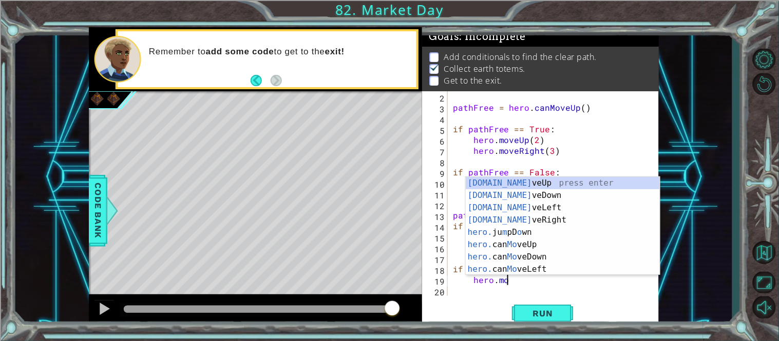
scroll to position [0, 3]
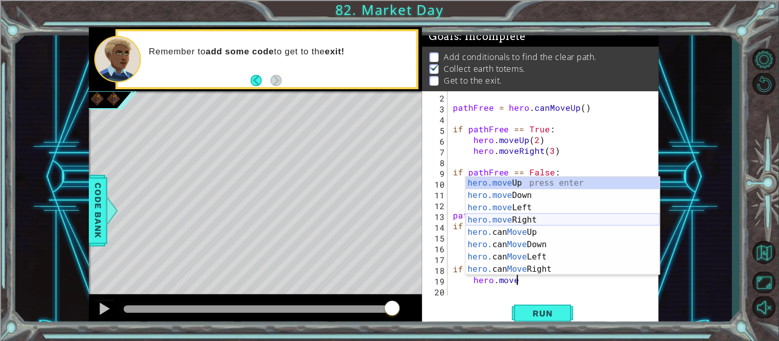
click at [543, 222] on div "hero.move Up press enter hero.move Down press enter hero.move Left press enter …" at bounding box center [563, 238] width 194 height 123
type textarea "hero.moveRight(1)"
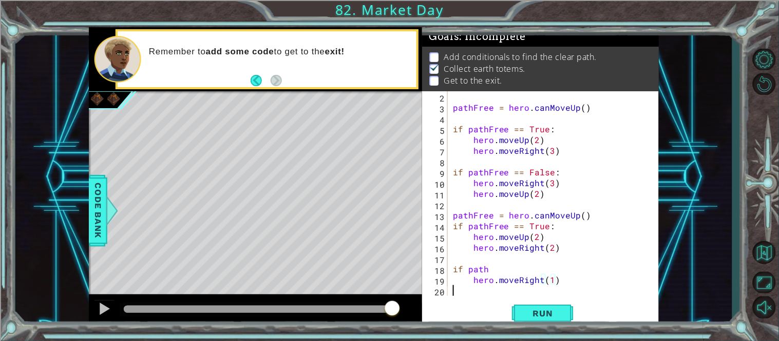
click at [479, 292] on div "pathFree = hero . canMoveUp ( ) if pathFree == True : hero . moveUp ( 2 ) hero …" at bounding box center [556, 204] width 211 height 226
click at [481, 292] on div "pathFree = hero . canMoveUp ( ) if pathFree == True : hero . moveUp ( 2 ) hero …" at bounding box center [556, 204] width 211 height 226
click at [481, 291] on div "pathFree = hero . canMoveUp ( ) if pathFree == True : hero . moveUp ( 2 ) hero …" at bounding box center [556, 204] width 211 height 226
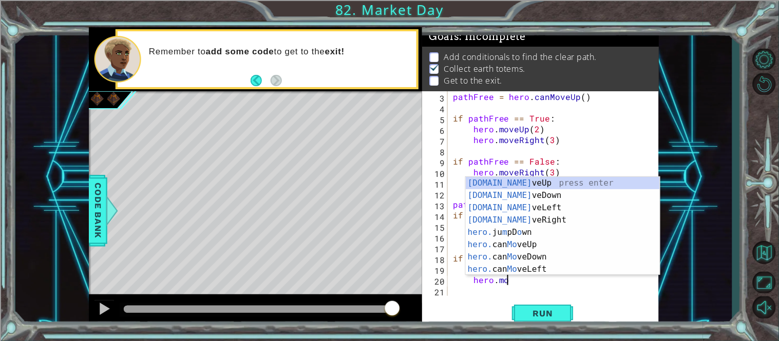
scroll to position [0, 3]
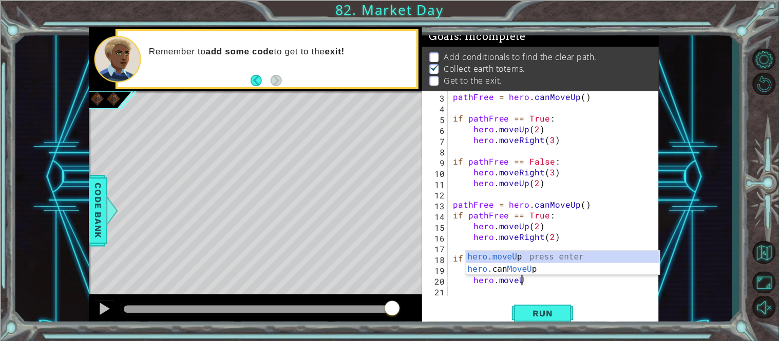
type textarea "hero.moveUp"
click at [547, 292] on div "pathFree = hero . canMoveUp ( ) if pathFree == True : hero . moveUp ( 2 ) hero …" at bounding box center [556, 204] width 211 height 226
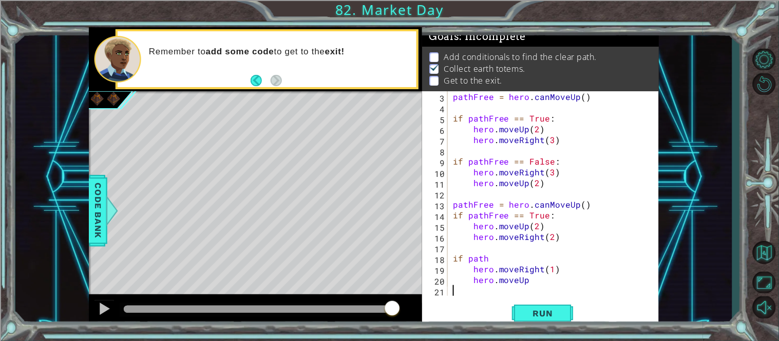
click at [538, 284] on div "pathFree = hero . canMoveUp ( ) if pathFree == True : hero . moveUp ( 2 ) hero …" at bounding box center [556, 204] width 211 height 226
click at [550, 268] on div "pathFree = hero . canMoveUp ( ) if pathFree == True : hero . moveUp ( 2 ) hero …" at bounding box center [556, 204] width 211 height 226
type textarea "hero.moveRight(2)"
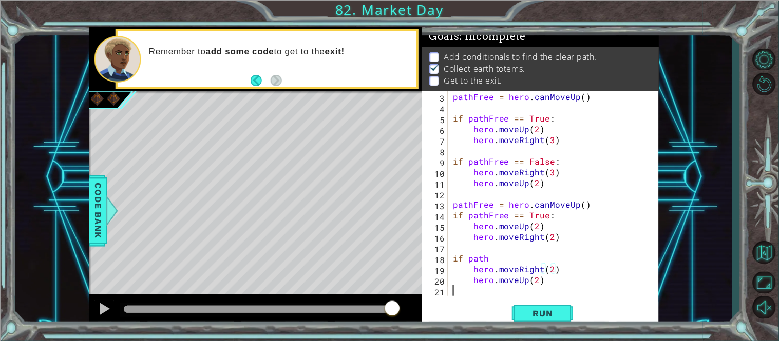
click at [462, 294] on div "pathFree = hero . canMoveUp ( ) if pathFree == True : hero . moveUp ( 2 ) hero …" at bounding box center [556, 204] width 211 height 226
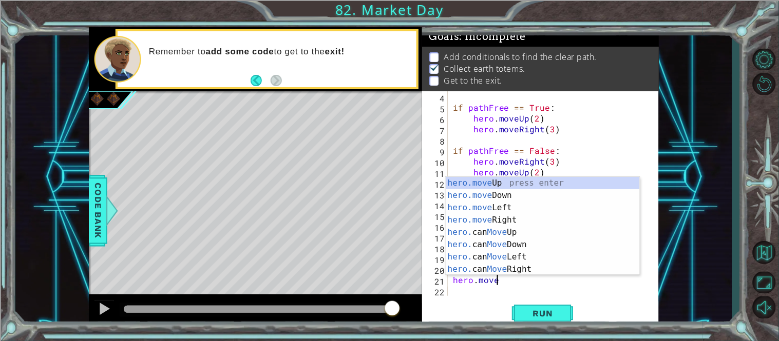
scroll to position [0, 2]
click at [506, 220] on div "hero.move Up press enter hero.move Down press enter hero.move Left press enter …" at bounding box center [543, 238] width 194 height 123
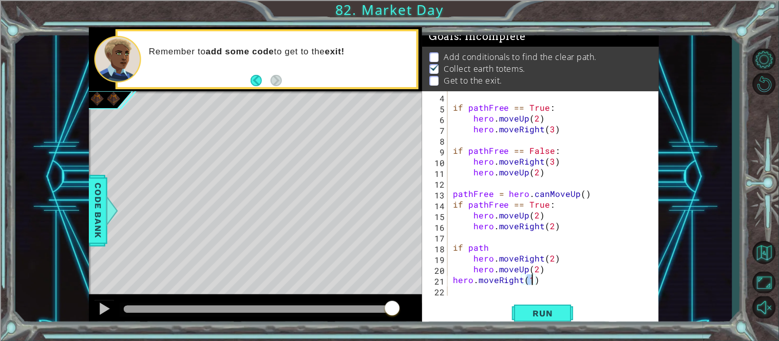
click at [500, 249] on div "if pathFree == True : hero . moveUp ( 2 ) hero . moveRight ( 3 ) if pathFree ==…" at bounding box center [556, 204] width 211 height 226
click at [520, 232] on div "pathFree press enter" at bounding box center [557, 249] width 194 height 37
type textarea "if pathFree == False:"
click at [537, 311] on span "Run" at bounding box center [543, 313] width 41 height 10
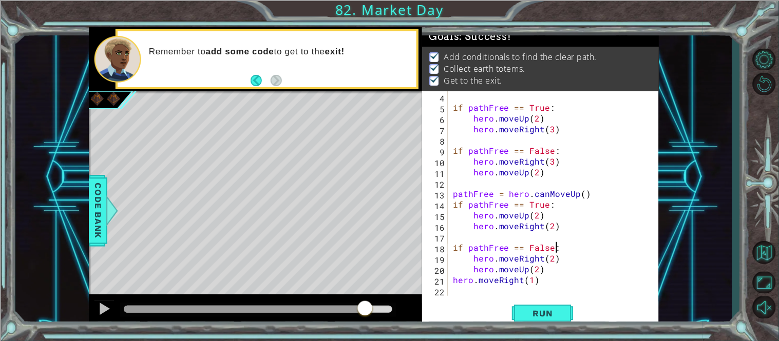
click at [364, 309] on div at bounding box center [258, 309] width 268 height 7
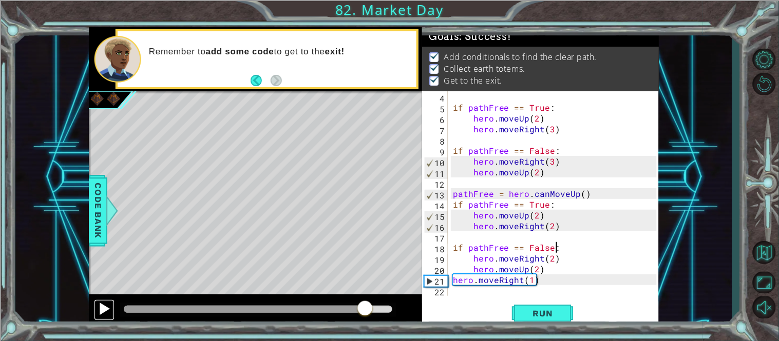
click at [100, 311] on div at bounding box center [104, 308] width 13 height 13
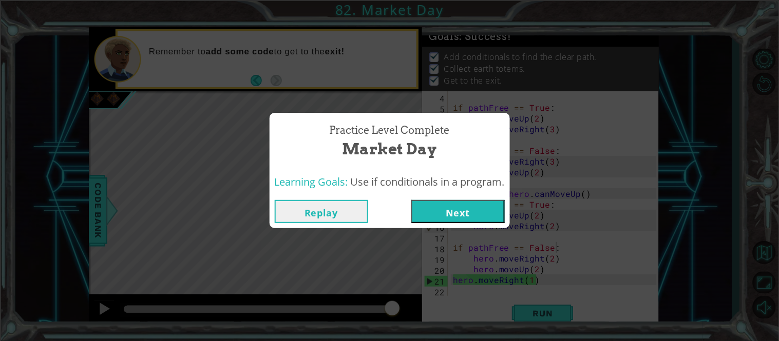
click at [485, 208] on button "Next" at bounding box center [457, 211] width 93 height 23
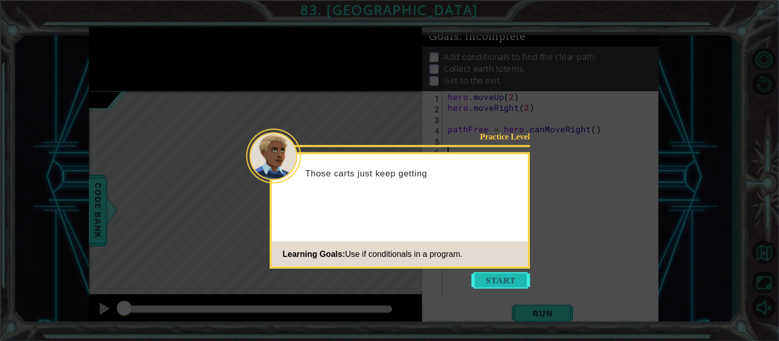
click at [507, 286] on button "Start" at bounding box center [501, 281] width 59 height 16
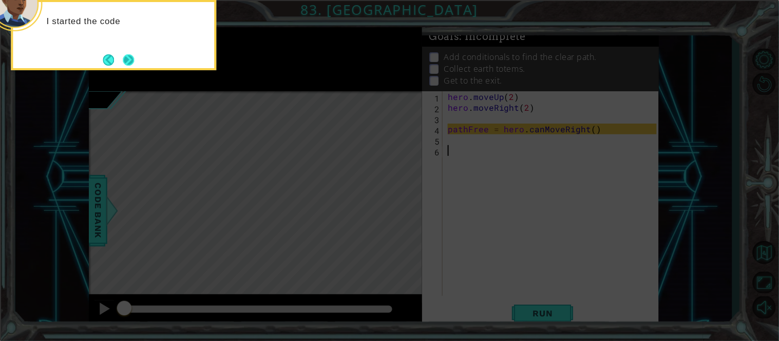
click at [123, 66] on button "Next" at bounding box center [128, 59] width 11 height 11
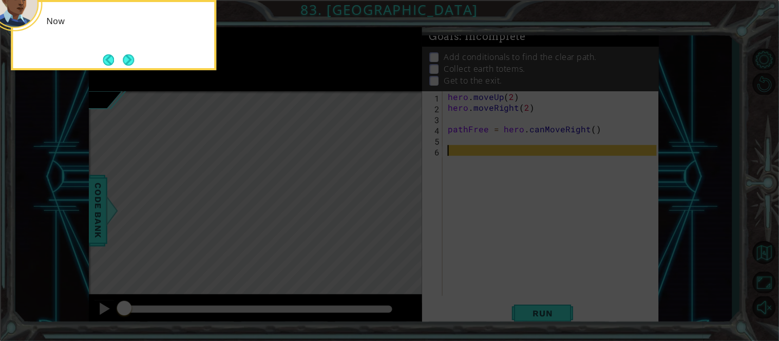
click at [130, 66] on button "Next" at bounding box center [128, 59] width 11 height 11
click at [131, 67] on icon at bounding box center [389, 51] width 779 height 581
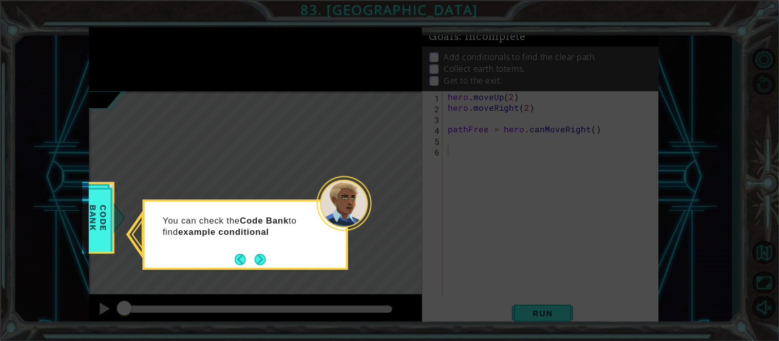
click at [260, 267] on footer at bounding box center [250, 259] width 31 height 15
click at [262, 261] on button "Next" at bounding box center [260, 259] width 11 height 11
